Goal: Information Seeking & Learning: Learn about a topic

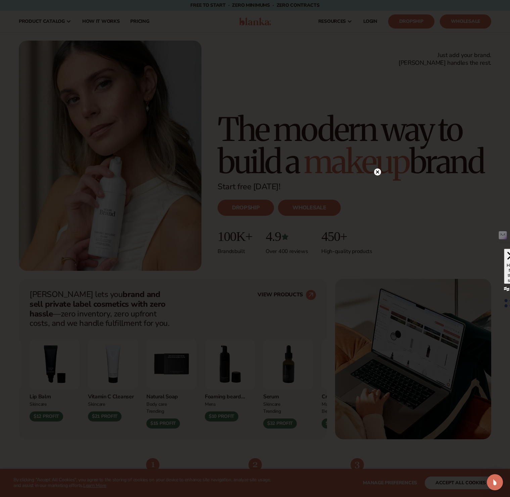
click at [376, 172] on circle at bounding box center [377, 172] width 7 height 7
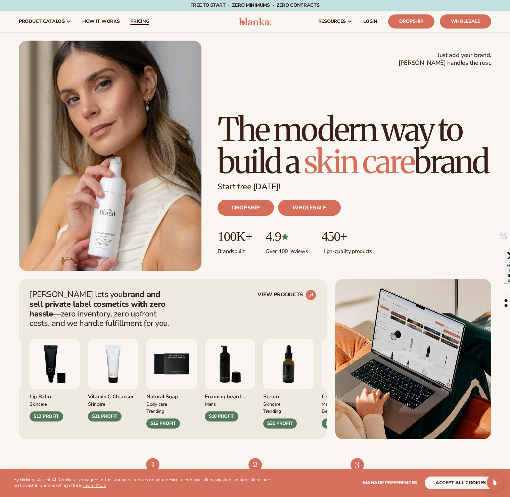
click at [145, 19] on span "pricing" at bounding box center [139, 21] width 19 height 5
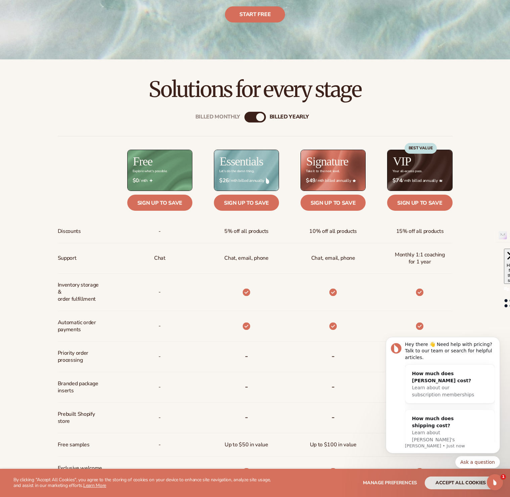
scroll to position [159, 0]
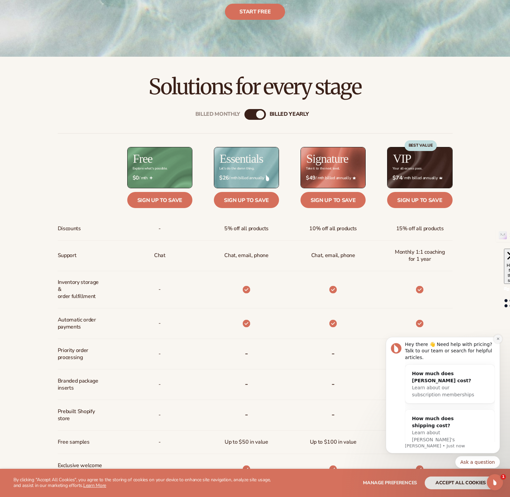
click at [497, 340] on icon "Dismiss notification" at bounding box center [498, 339] width 2 height 2
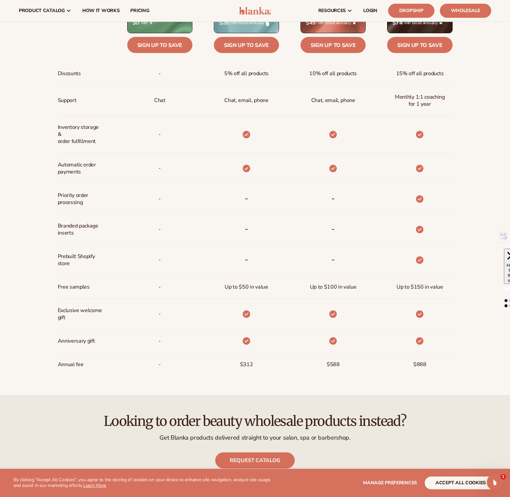
scroll to position [80, 0]
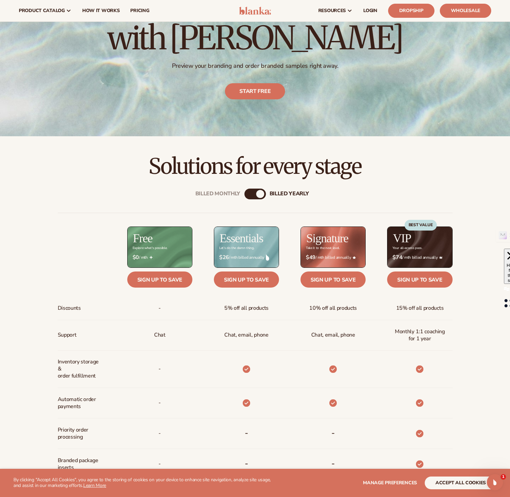
click at [261, 197] on div "billed Yearly" at bounding box center [260, 194] width 8 height 8
click at [253, 194] on div "Billed Monthly billed Yearly" at bounding box center [254, 194] width 21 height 11
drag, startPoint x: 262, startPoint y: 196, endPoint x: 248, endPoint y: 196, distance: 13.8
type textarea "**********"
click at [248, 196] on div "Billed Monthly billed Yearly" at bounding box center [254, 194] width 21 height 11
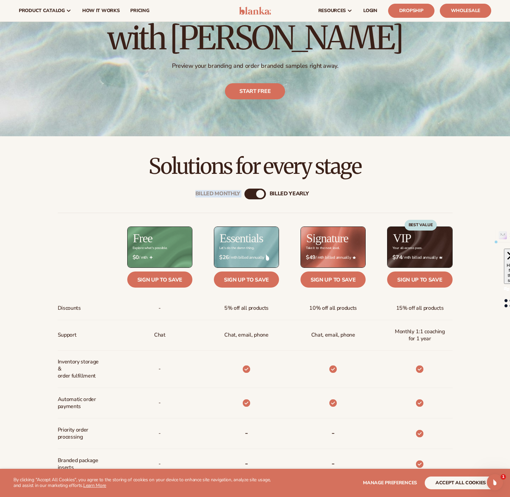
click at [261, 195] on div "billed Yearly" at bounding box center [260, 194] width 8 height 8
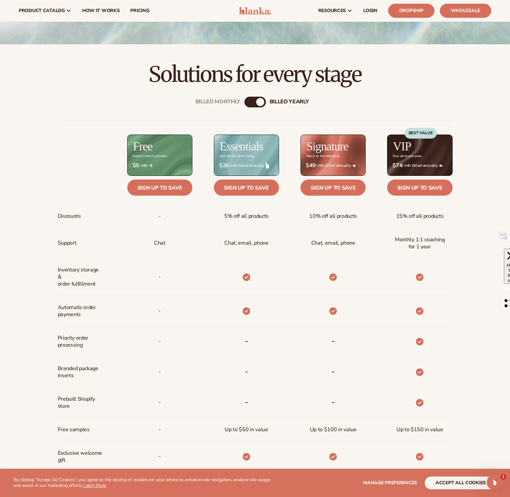
scroll to position [150, 0]
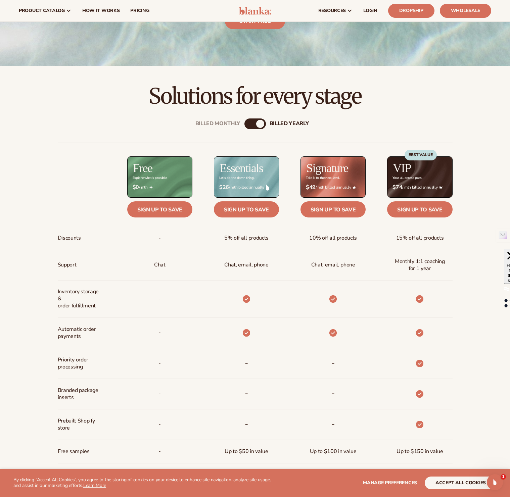
click at [255, 125] on div "Billed Monthly billed Yearly" at bounding box center [254, 124] width 21 height 11
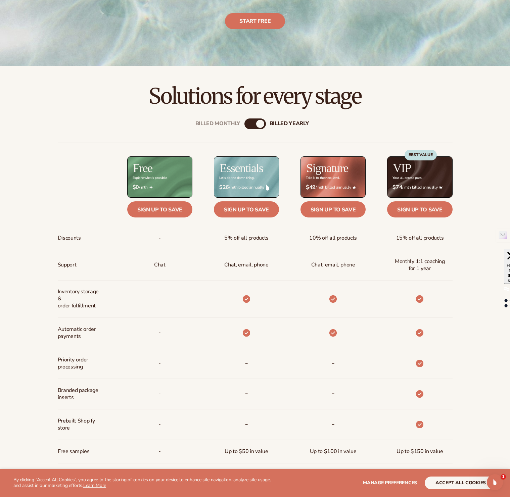
click at [261, 124] on div "billed Yearly" at bounding box center [260, 124] width 8 height 8
click at [255, 125] on div "Billed Monthly billed Yearly" at bounding box center [254, 124] width 21 height 11
click at [235, 123] on div "Billed Monthly" at bounding box center [217, 124] width 45 height 6
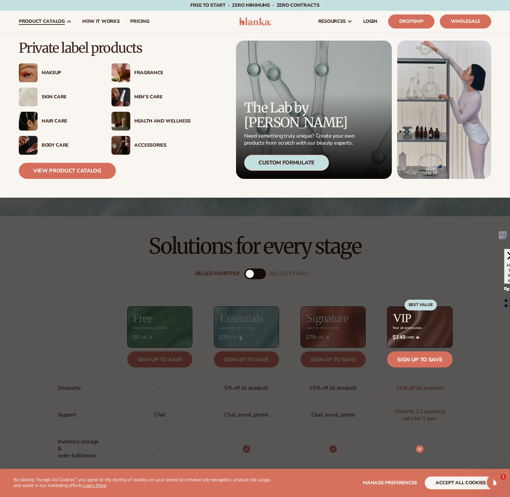
click at [60, 72] on div "Makeup" at bounding box center [70, 73] width 56 height 6
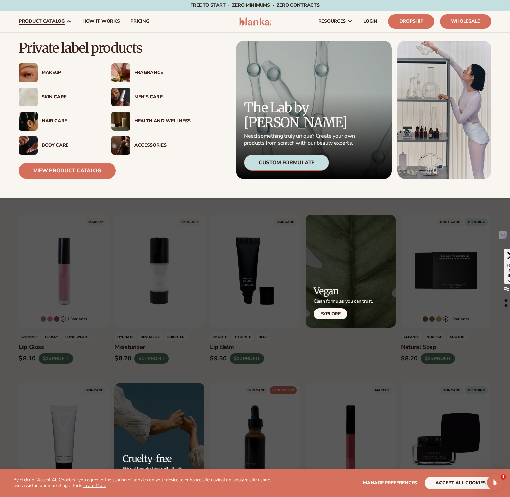
click at [60, 96] on div "Skin Care" at bounding box center [70, 97] width 56 height 6
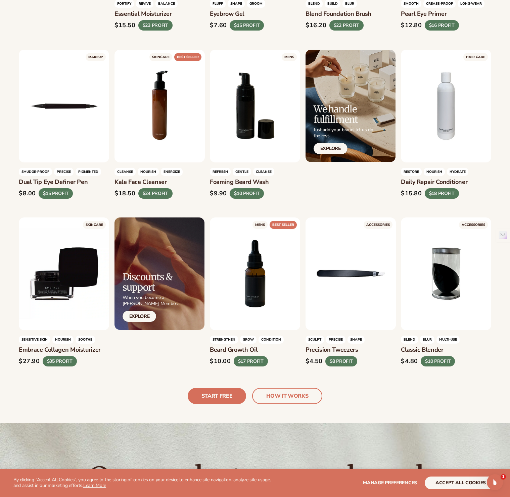
scroll to position [1349, 0]
